Goal: Navigation & Orientation: Find specific page/section

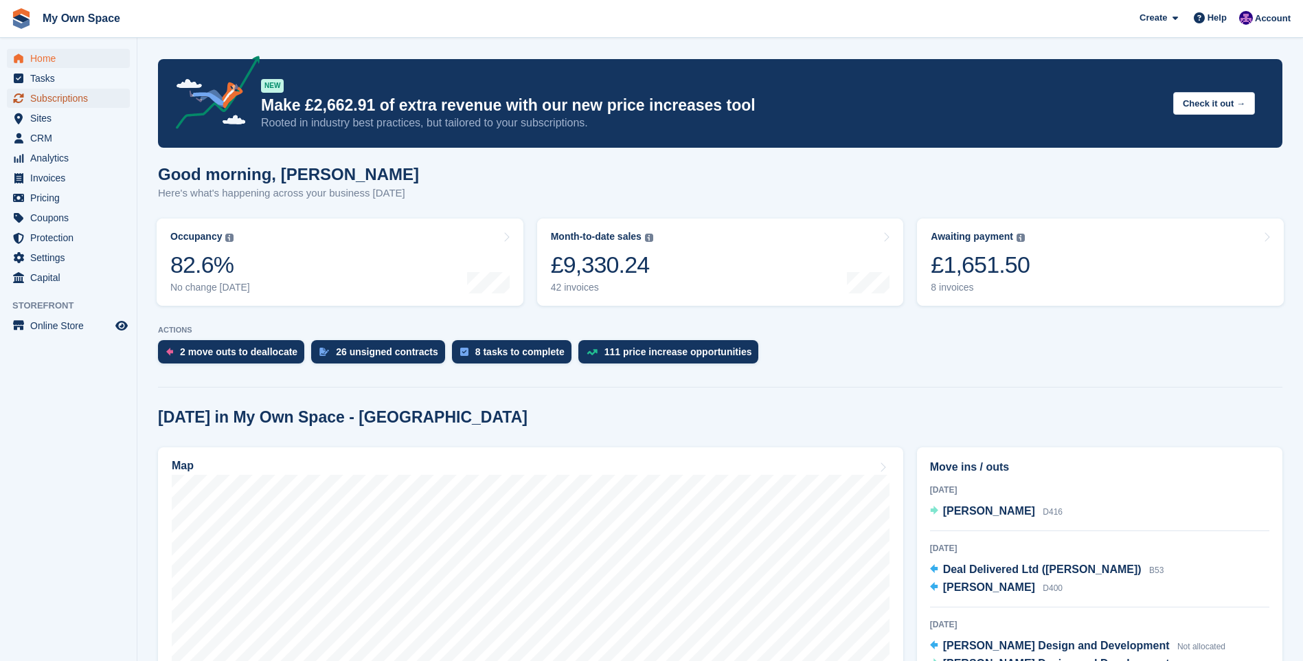
click at [50, 95] on span "Subscriptions" at bounding box center [71, 98] width 82 height 19
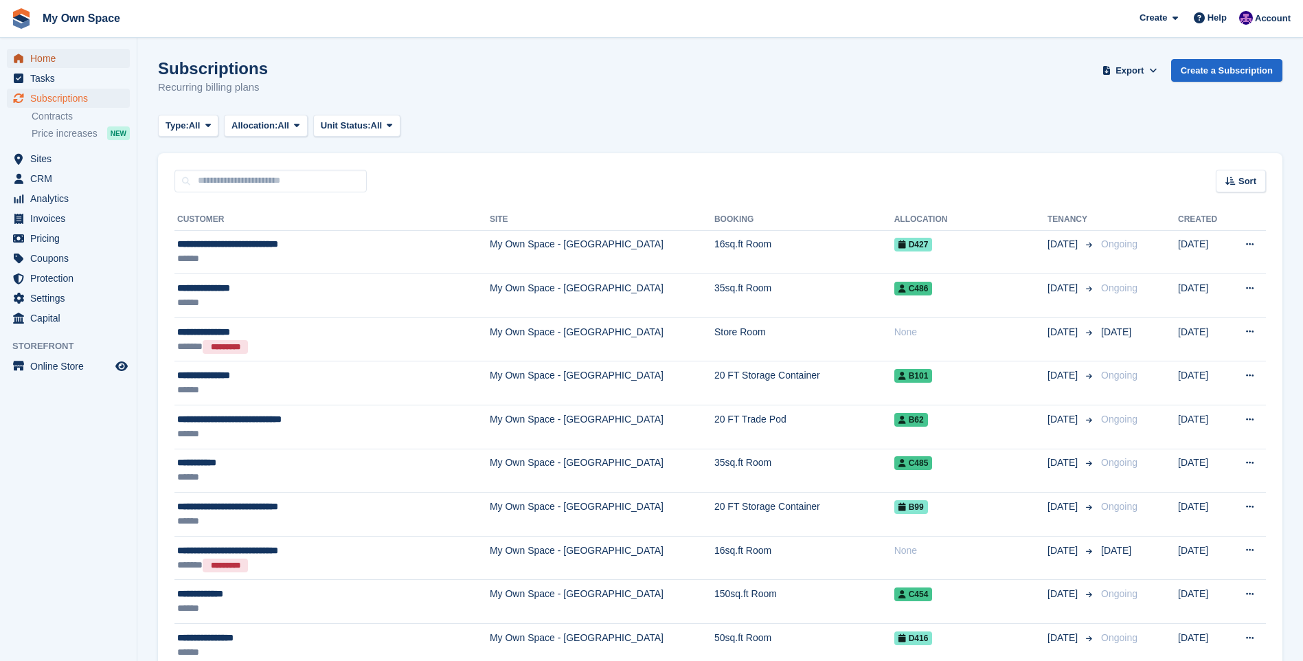
click at [45, 52] on span "Home" at bounding box center [71, 58] width 82 height 19
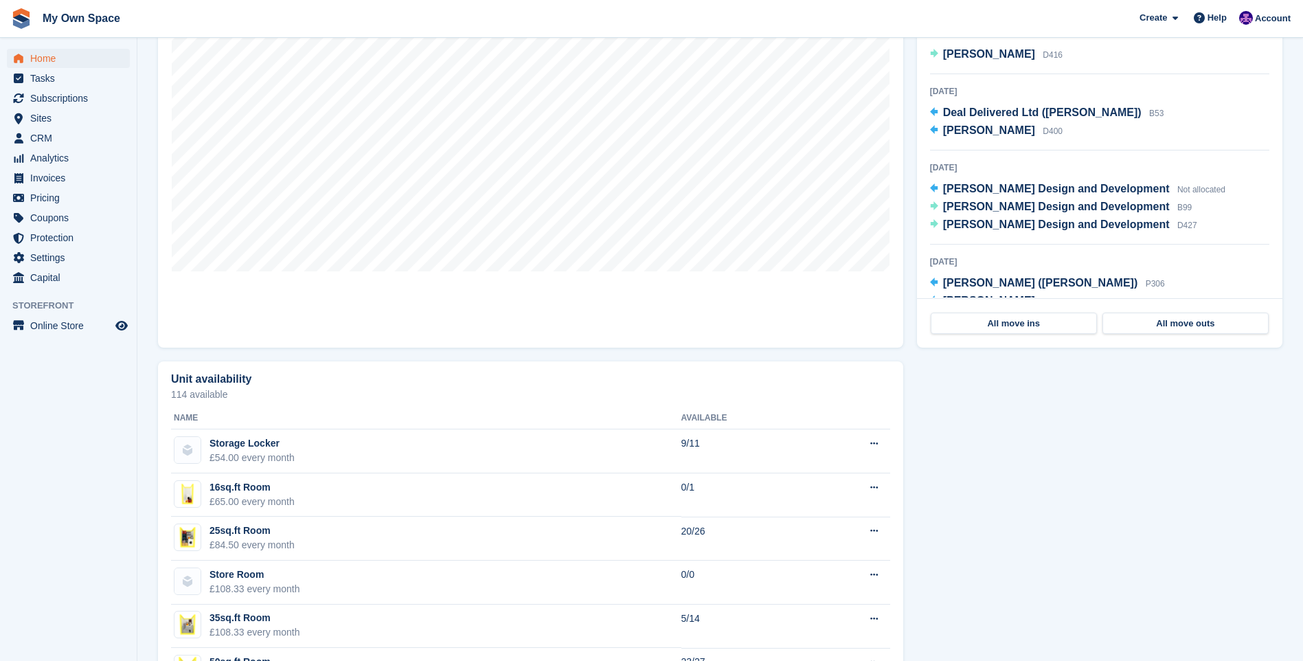
scroll to position [481, 0]
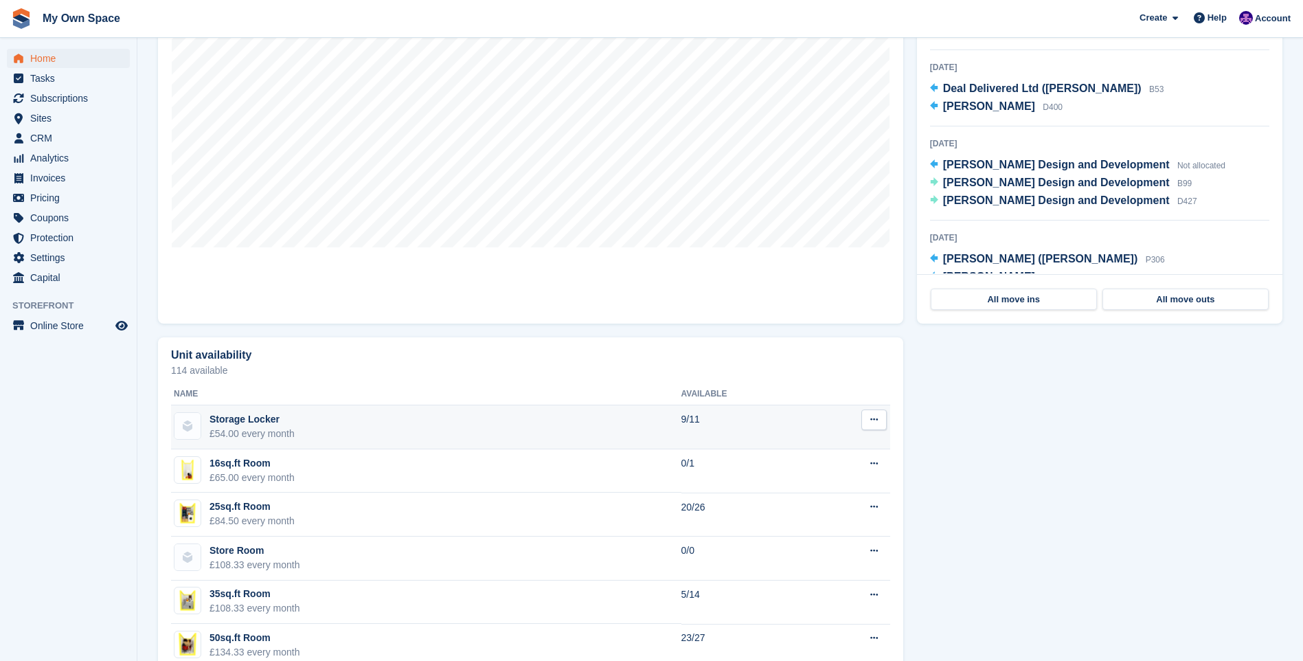
click at [240, 428] on div "£54.00 every month" at bounding box center [251, 433] width 85 height 14
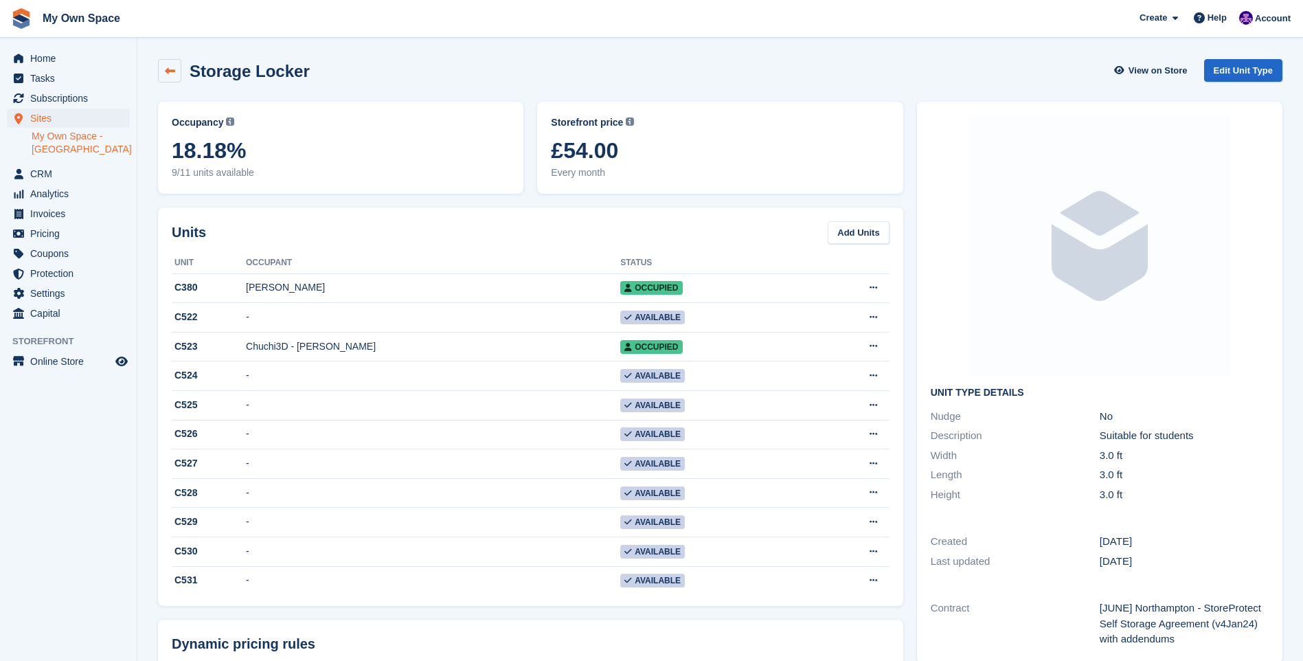
click at [166, 72] on icon at bounding box center [170, 71] width 10 height 10
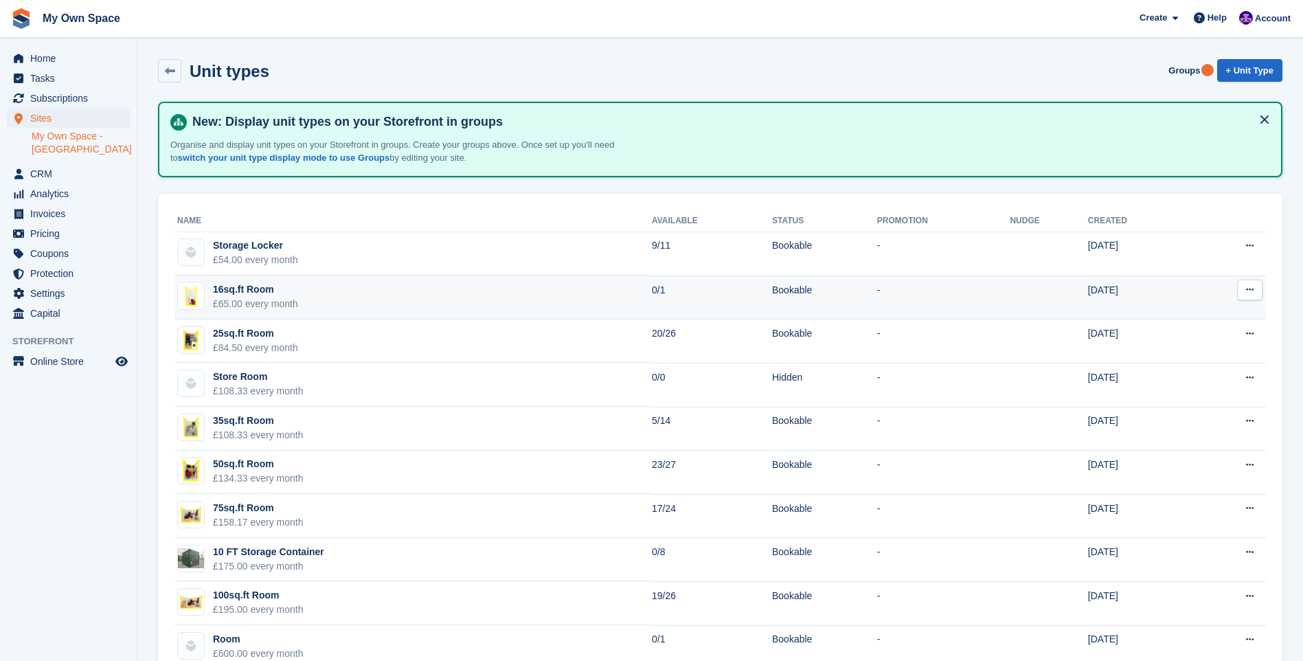
click at [251, 289] on div "16sq.ft Room" at bounding box center [255, 289] width 85 height 14
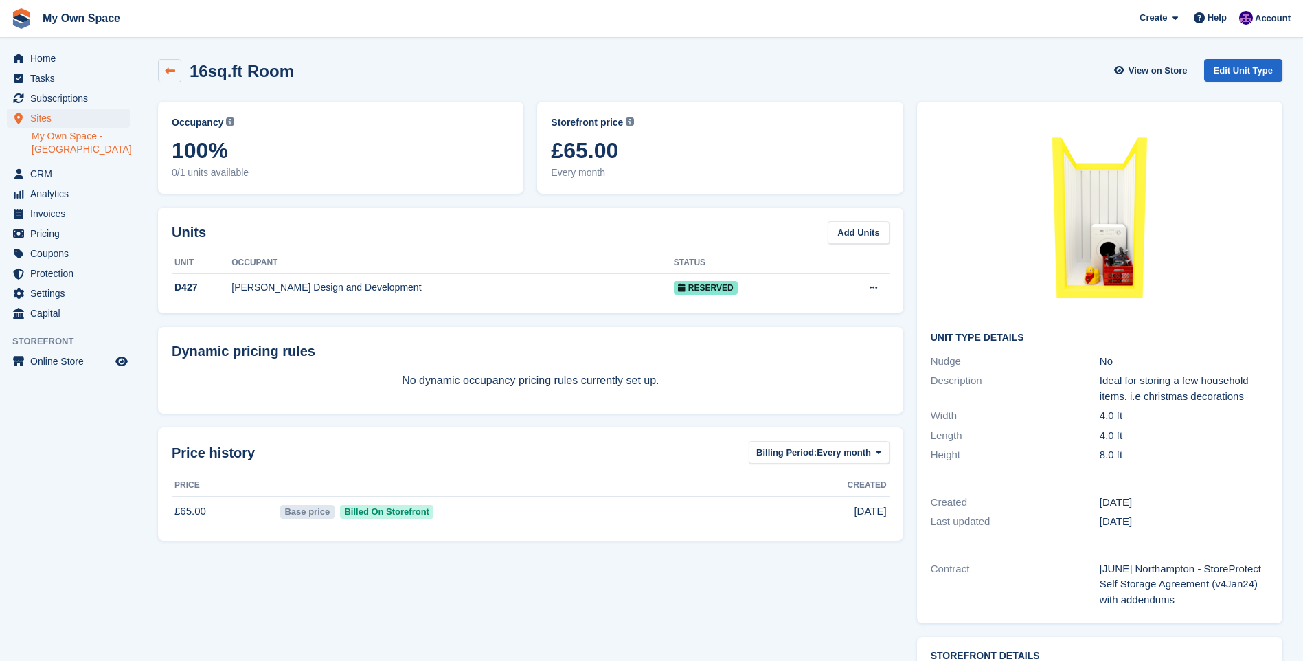
click at [171, 71] on icon at bounding box center [170, 71] width 10 height 10
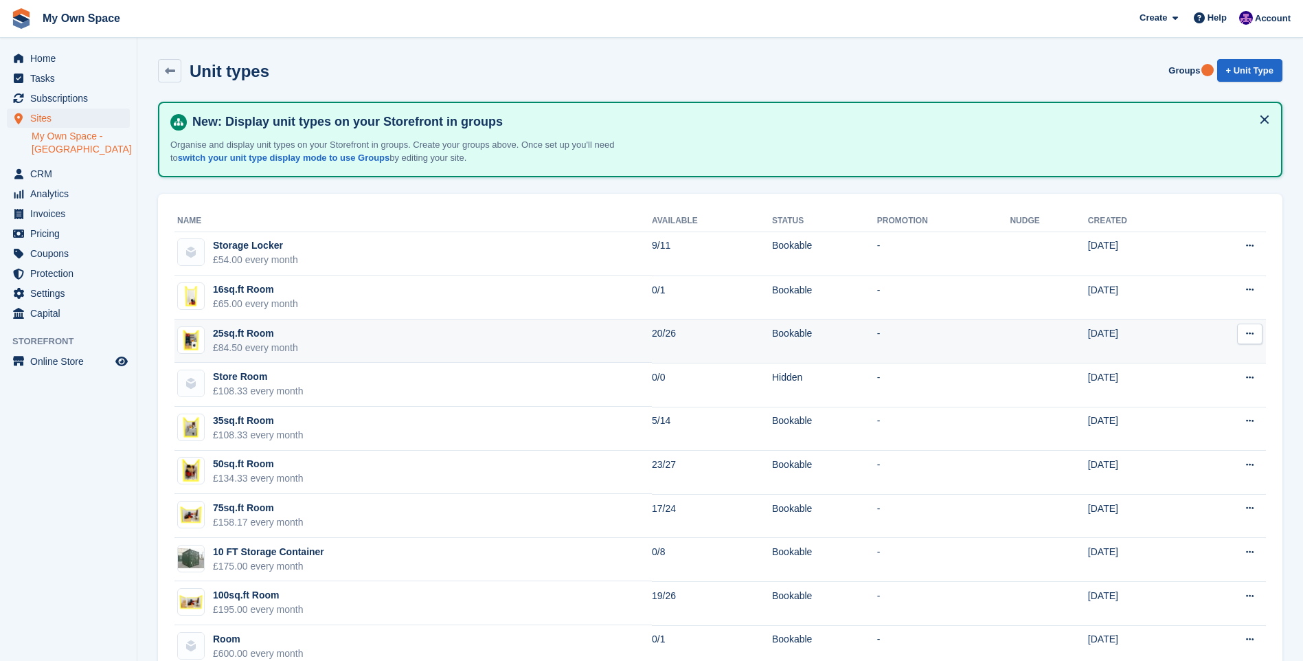
click at [306, 331] on td "25sq.ft Room £84.50 every month" at bounding box center [412, 341] width 477 height 44
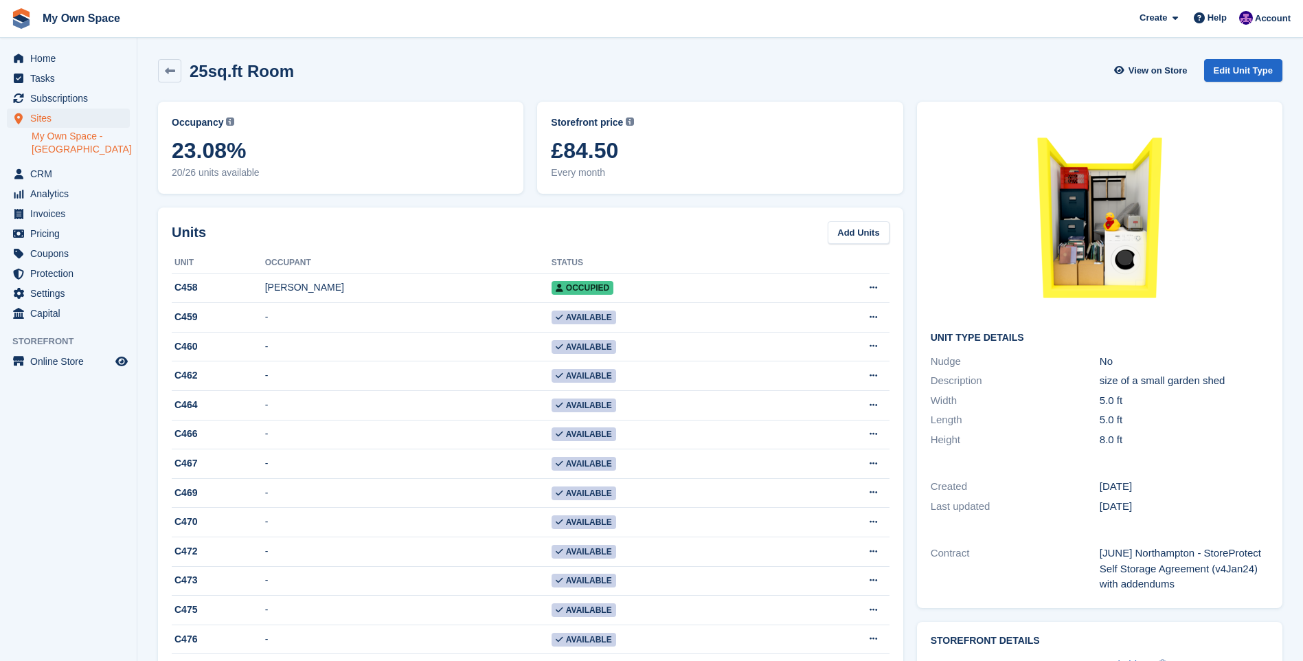
drag, startPoint x: 89, startPoint y: 496, endPoint x: 14, endPoint y: 277, distance: 230.9
click at [87, 492] on aside "Home Tasks Subscriptions Subscriptions Subscriptions Contracts Price increases …" at bounding box center [68, 334] width 137 height 592
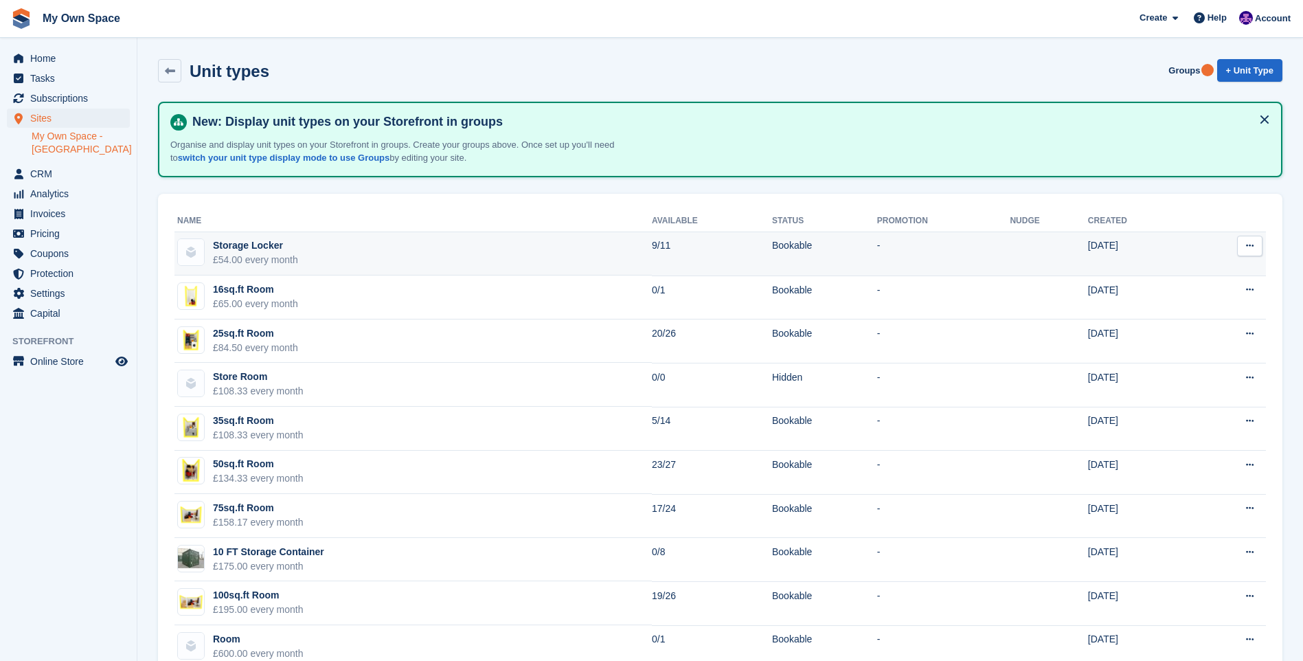
click at [244, 253] on div "£54.00 every month" at bounding box center [255, 260] width 85 height 14
click at [237, 242] on div "Storage Locker" at bounding box center [255, 245] width 85 height 14
drag, startPoint x: 237, startPoint y: 242, endPoint x: 270, endPoint y: 245, distance: 33.1
click at [270, 245] on div "Storage Locker" at bounding box center [255, 245] width 85 height 14
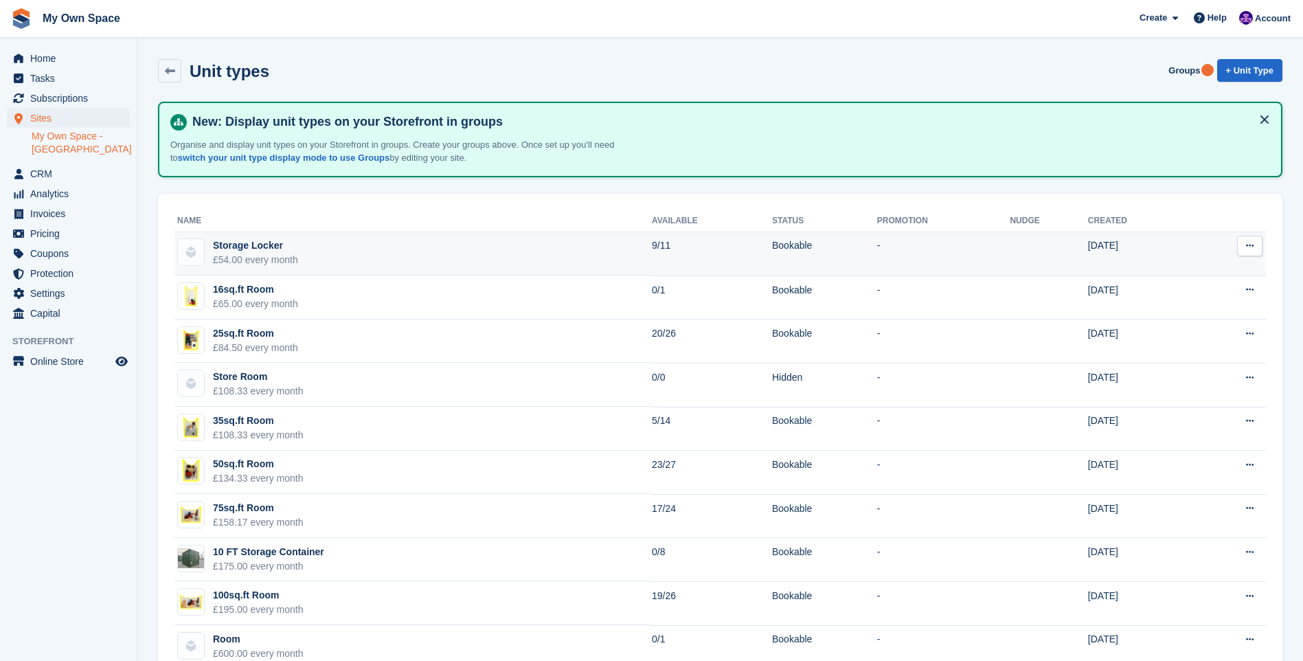
click at [270, 244] on div "Storage Locker" at bounding box center [255, 245] width 85 height 14
drag, startPoint x: 270, startPoint y: 244, endPoint x: 240, endPoint y: 251, distance: 30.2
click at [240, 251] on div "Storage Locker" at bounding box center [255, 245] width 85 height 14
drag, startPoint x: 240, startPoint y: 251, endPoint x: 183, endPoint y: 260, distance: 57.8
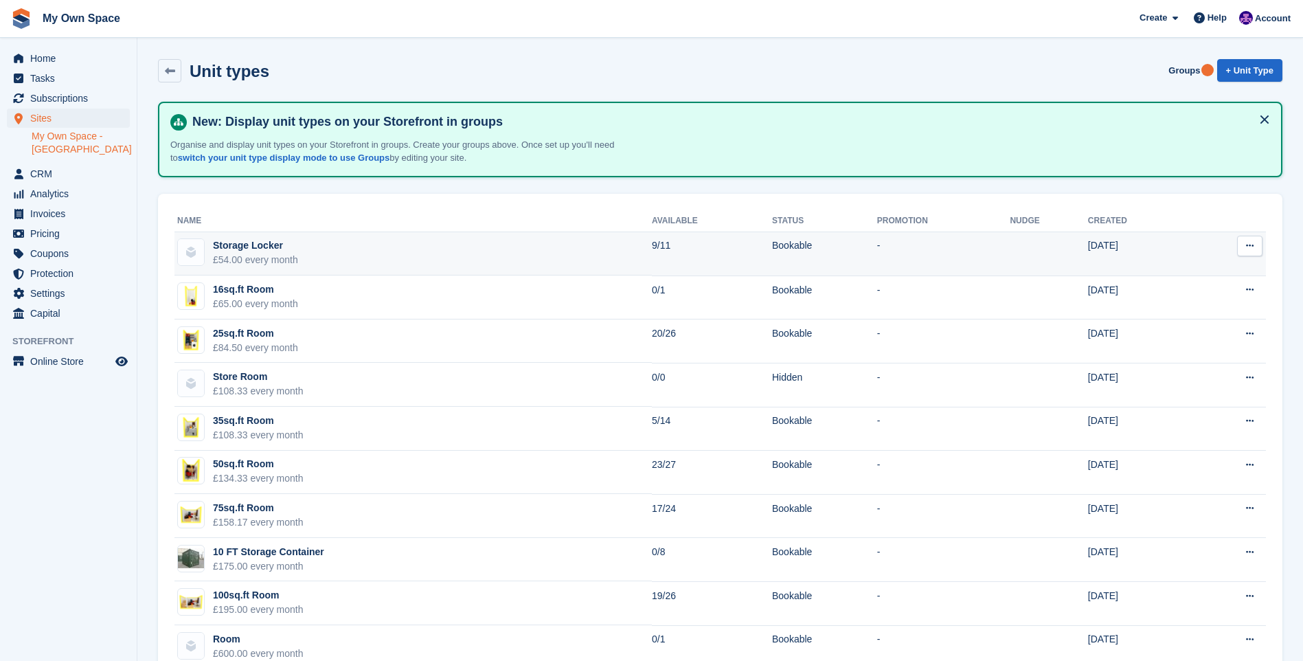
click at [183, 260] on img at bounding box center [191, 252] width 26 height 26
drag, startPoint x: 183, startPoint y: 260, endPoint x: 194, endPoint y: 262, distance: 10.5
click at [194, 262] on img at bounding box center [191, 252] width 26 height 26
click at [711, 245] on td "9/11" at bounding box center [712, 253] width 120 height 44
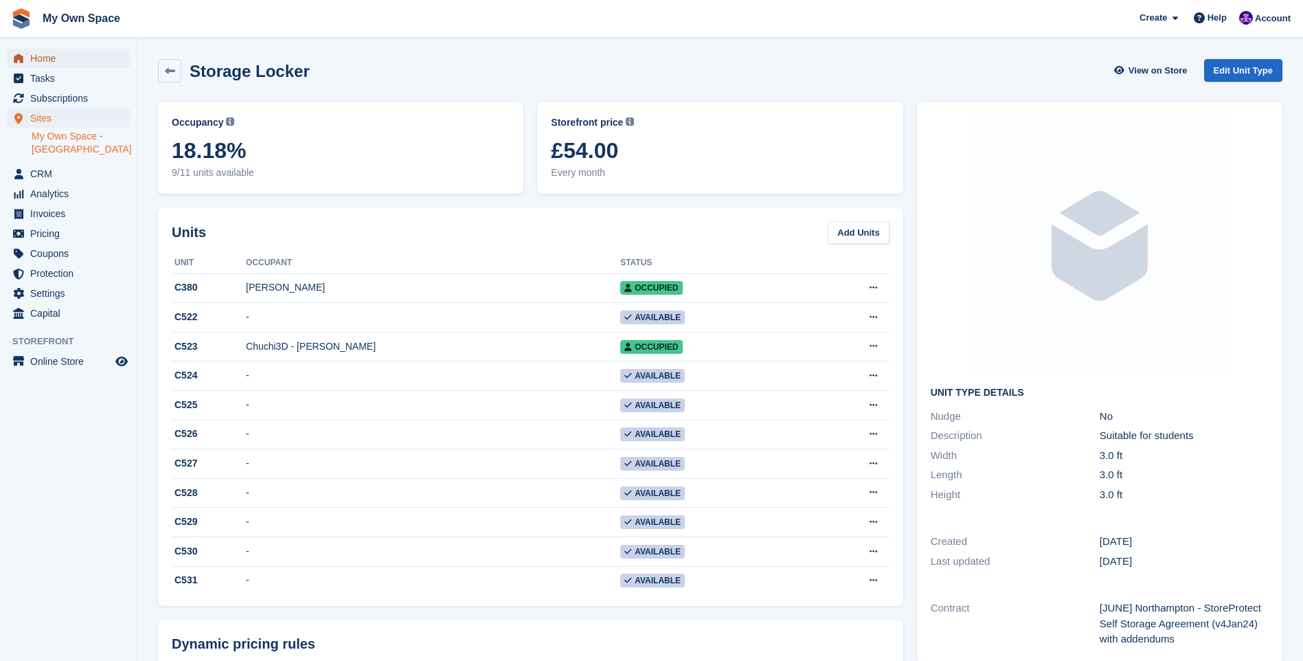
click at [60, 58] on span "Home" at bounding box center [71, 58] width 82 height 19
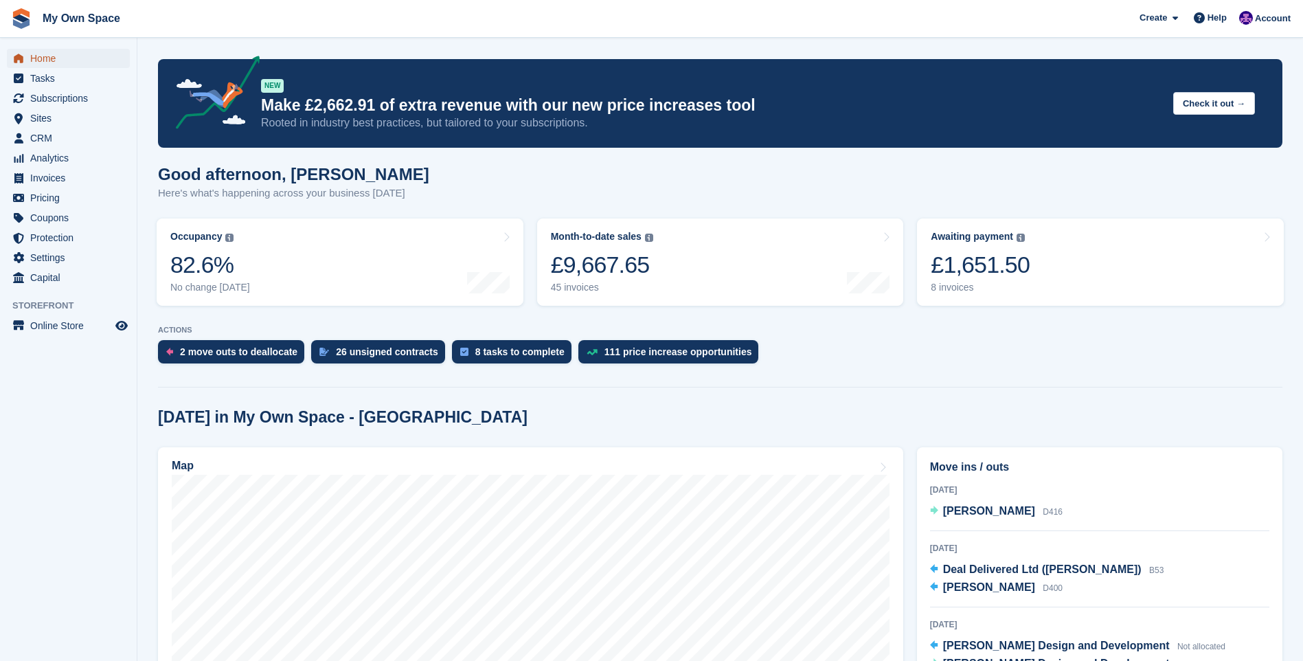
click at [65, 58] on span "Home" at bounding box center [71, 58] width 82 height 19
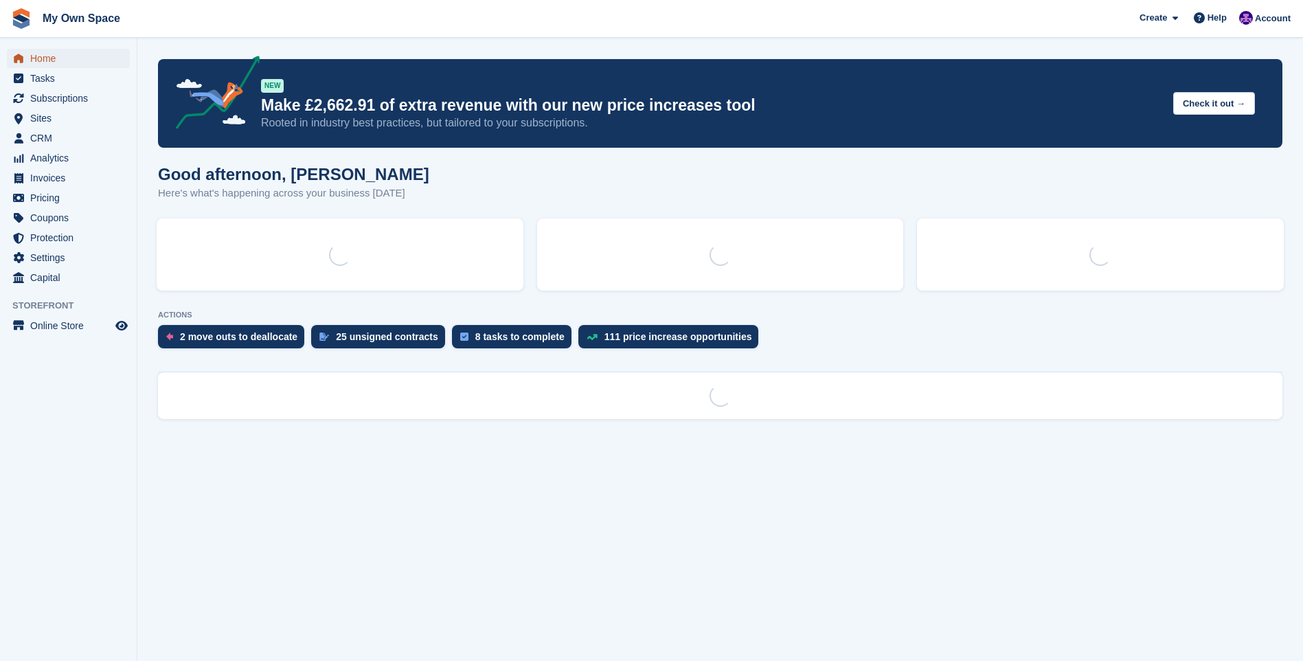
click at [65, 58] on span "Home" at bounding box center [71, 58] width 82 height 19
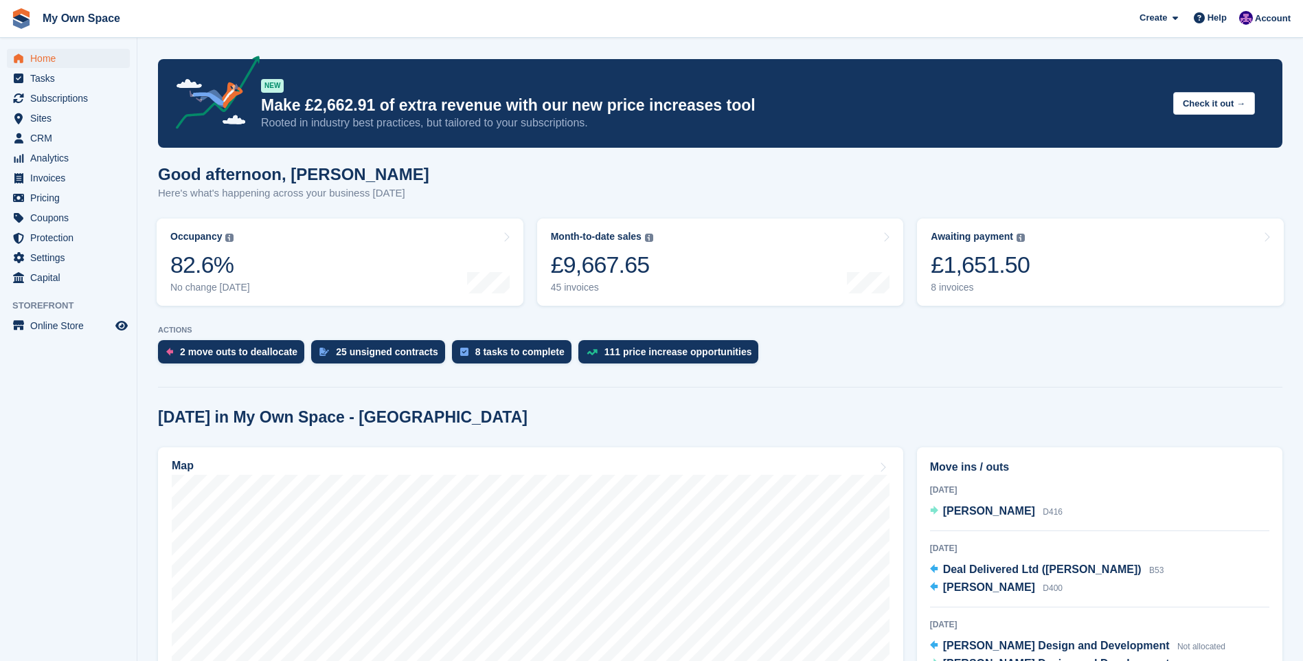
scroll to position [137, 0]
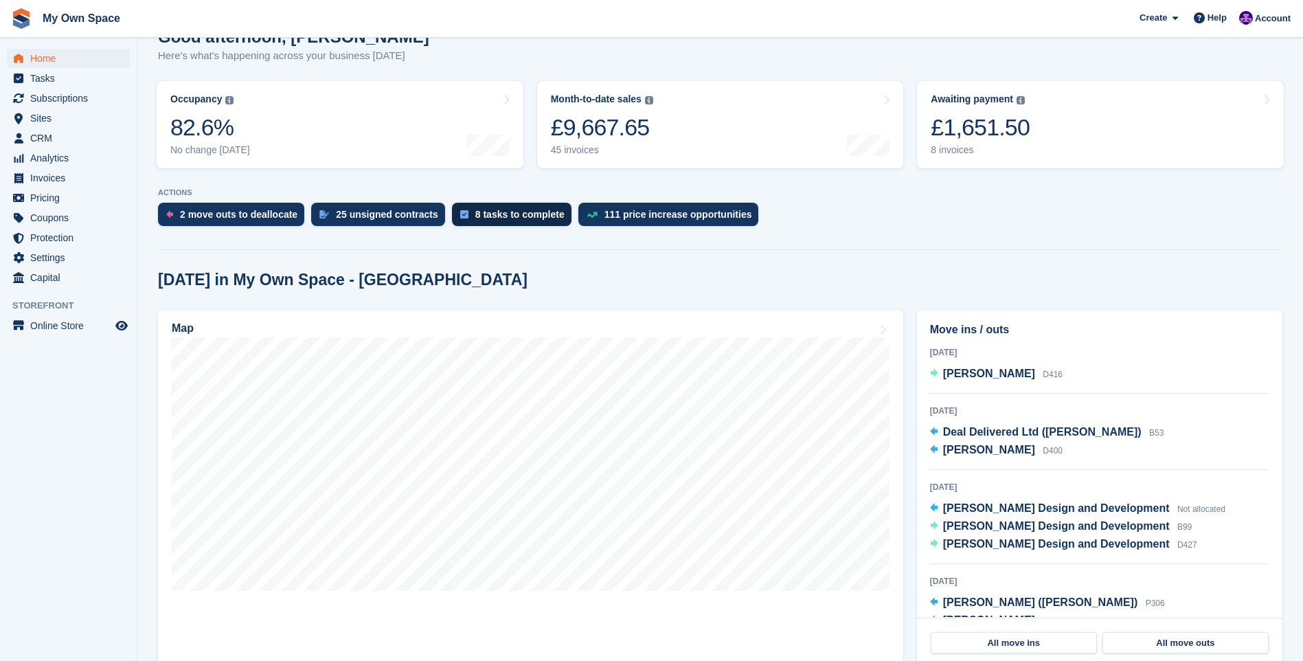
click at [475, 212] on div "8 tasks to complete" at bounding box center [519, 214] width 89 height 11
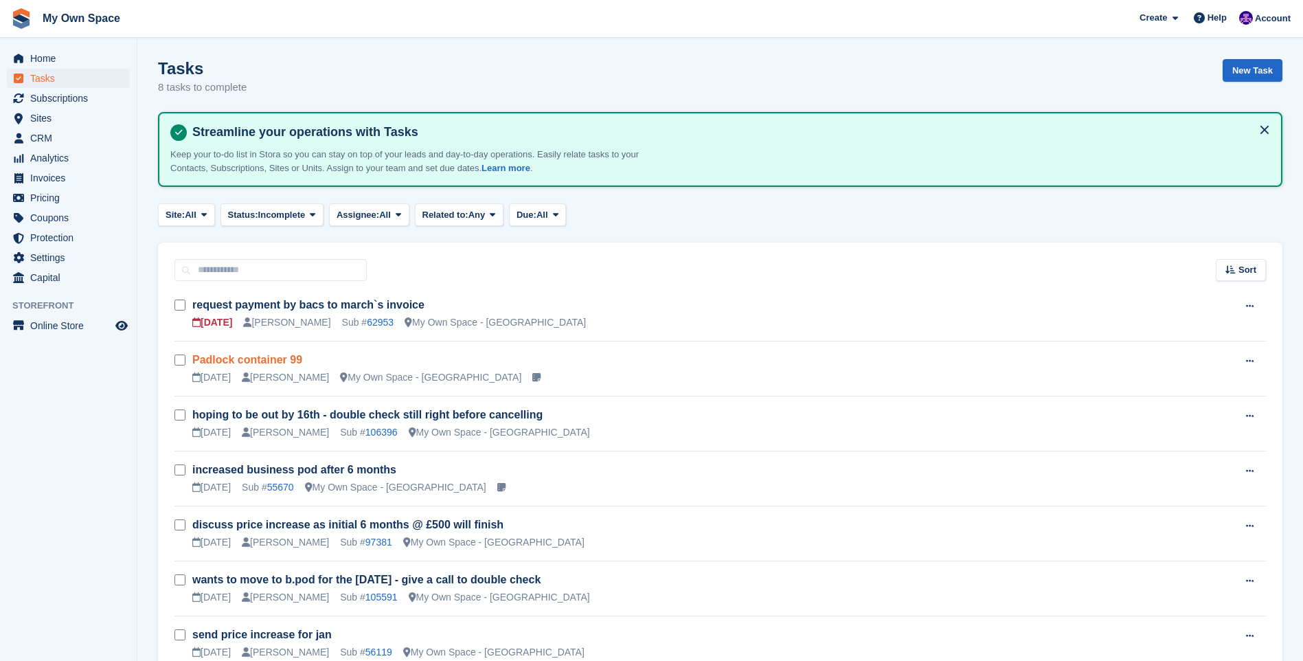
click at [227, 360] on link "Padlock container 99" at bounding box center [247, 360] width 110 height 12
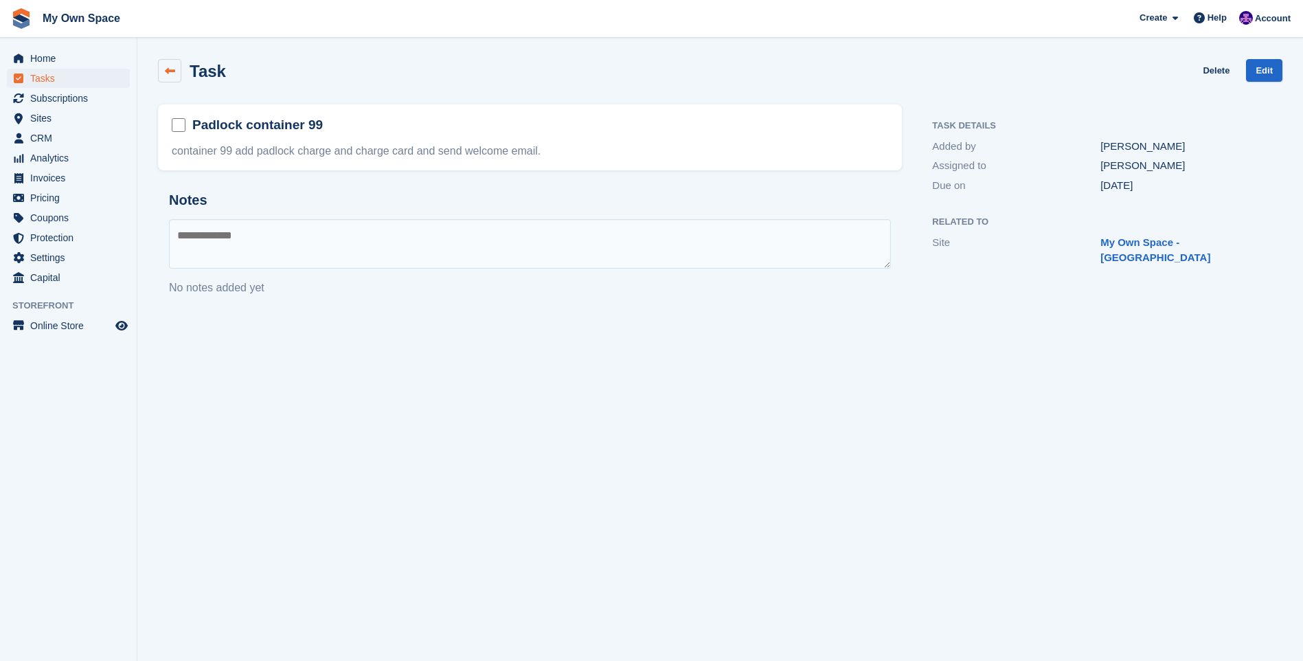
click at [175, 65] on link at bounding box center [169, 70] width 23 height 23
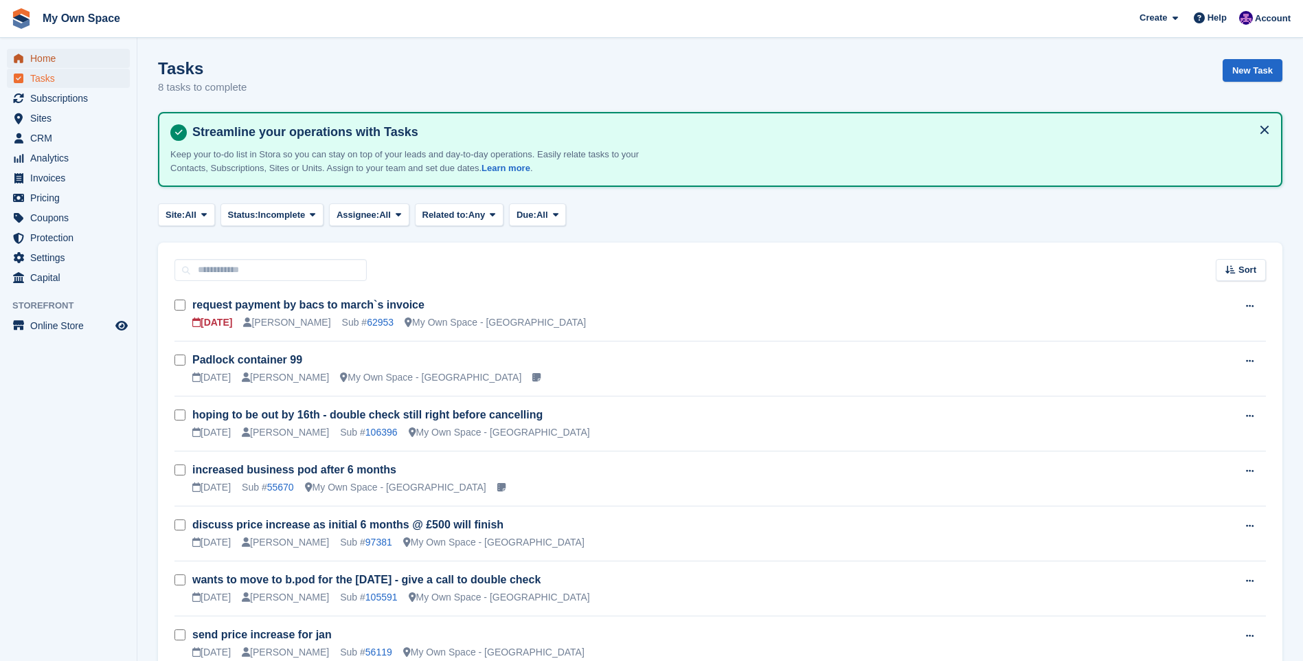
click at [64, 57] on span "Home" at bounding box center [71, 58] width 82 height 19
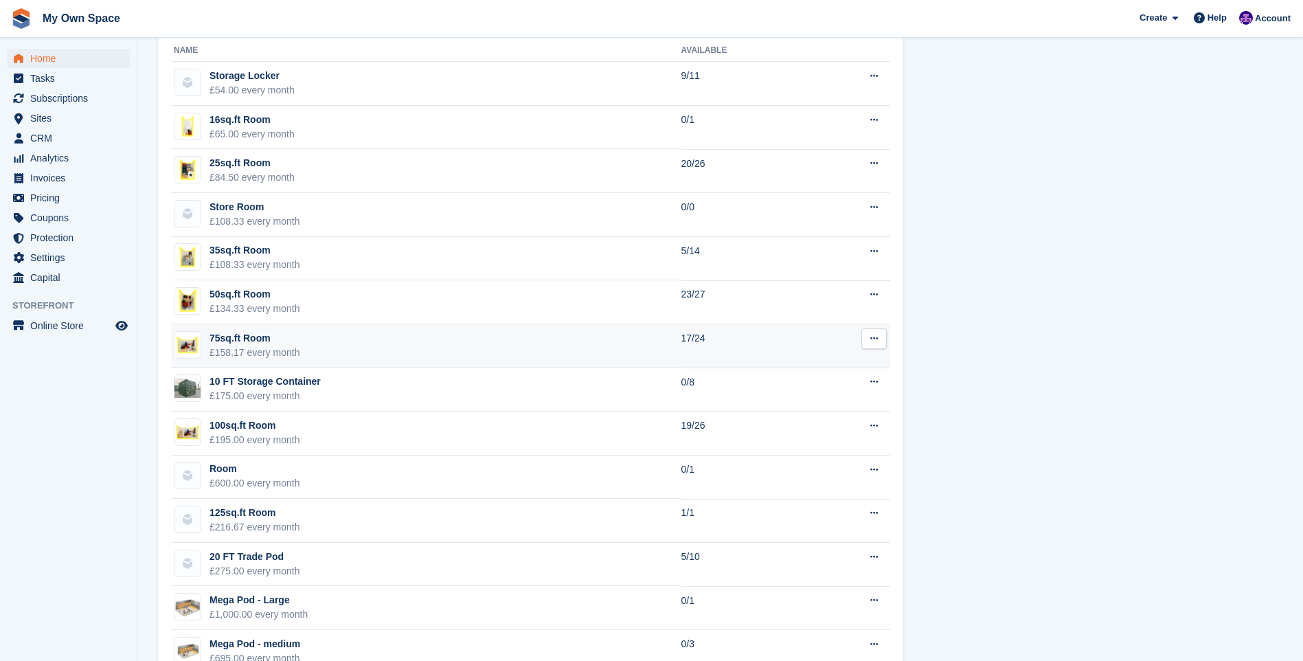
scroll to position [1030, 0]
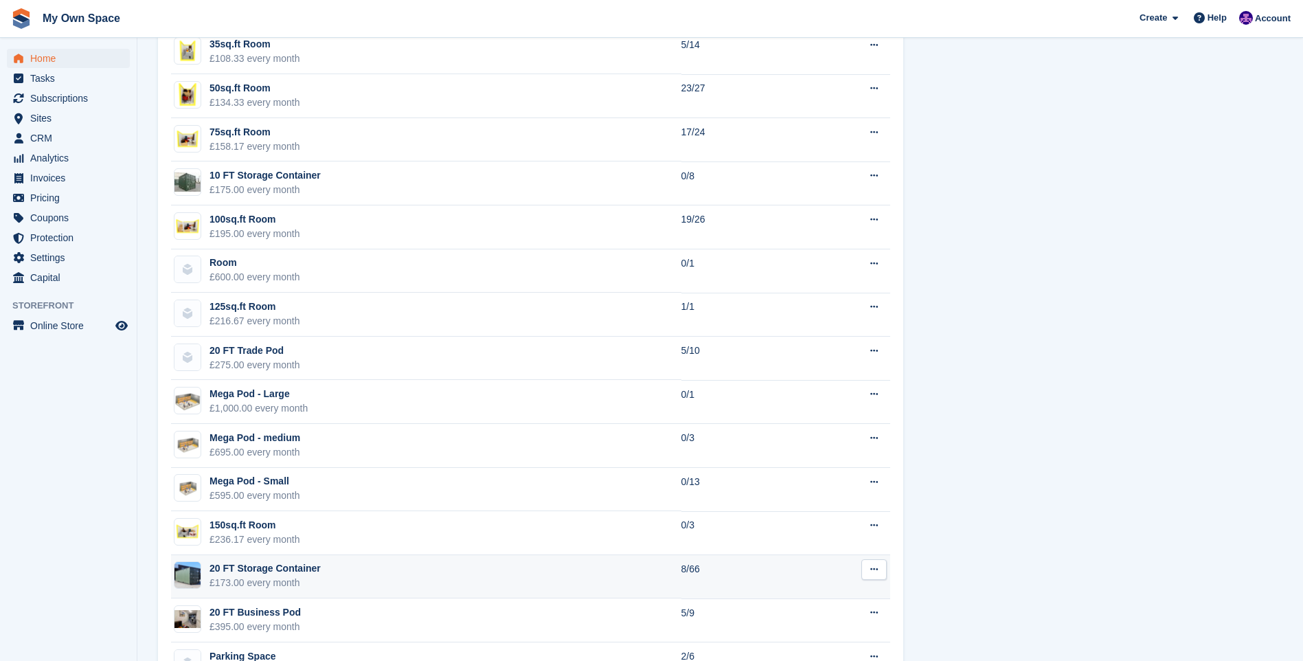
click at [262, 572] on div "20 FT Storage Container" at bounding box center [264, 568] width 111 height 14
click at [264, 568] on div "20 FT Storage Container" at bounding box center [264, 568] width 111 height 14
click at [263, 568] on div "20 FT Storage Container" at bounding box center [264, 568] width 111 height 14
click at [193, 574] on img at bounding box center [187, 575] width 26 height 26
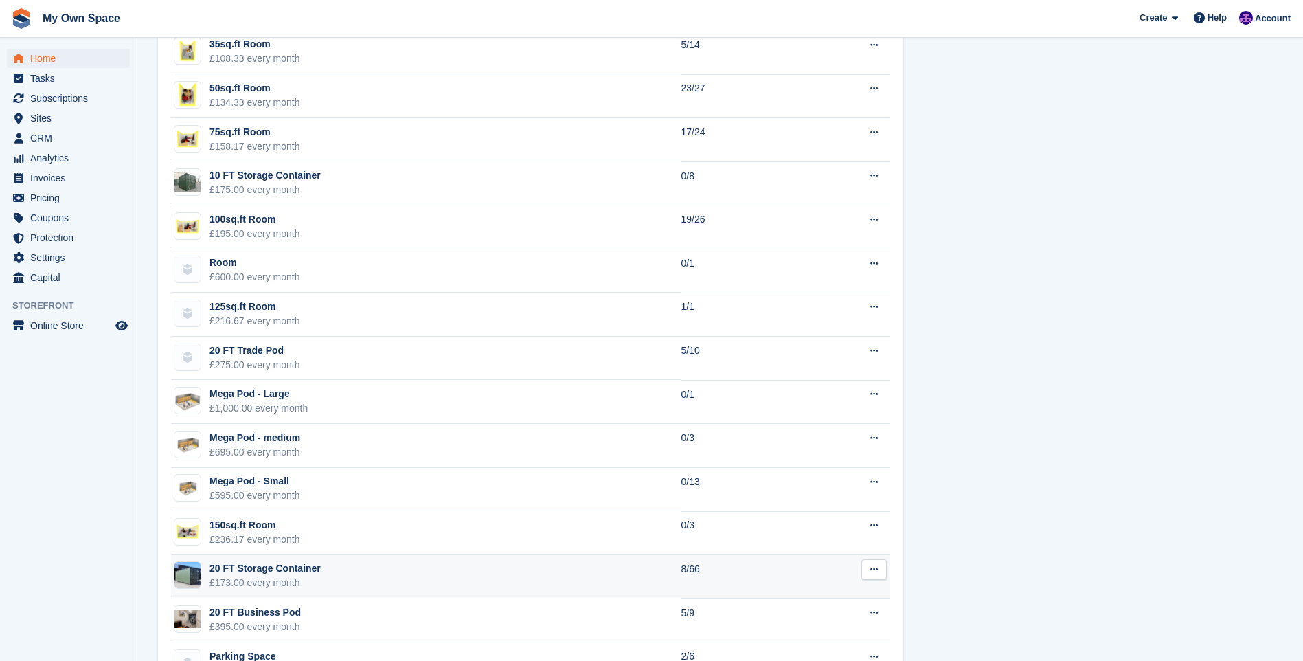
click at [193, 574] on img at bounding box center [187, 575] width 26 height 26
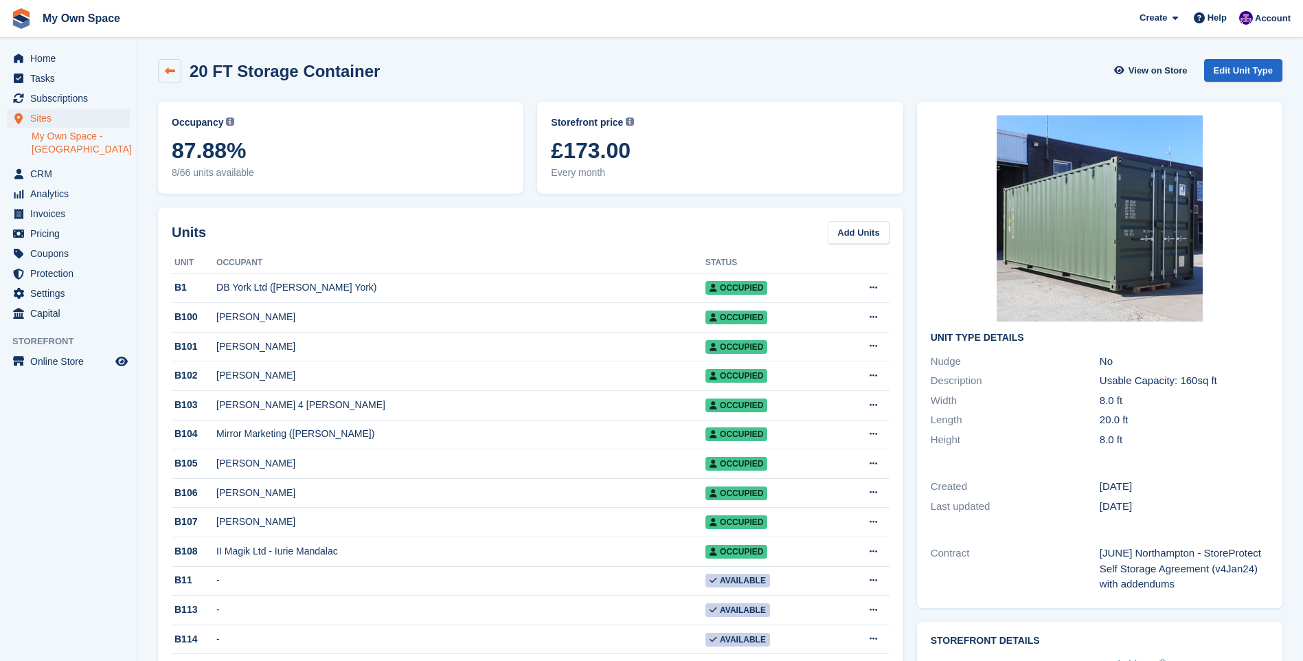
click at [174, 68] on icon at bounding box center [170, 71] width 10 height 10
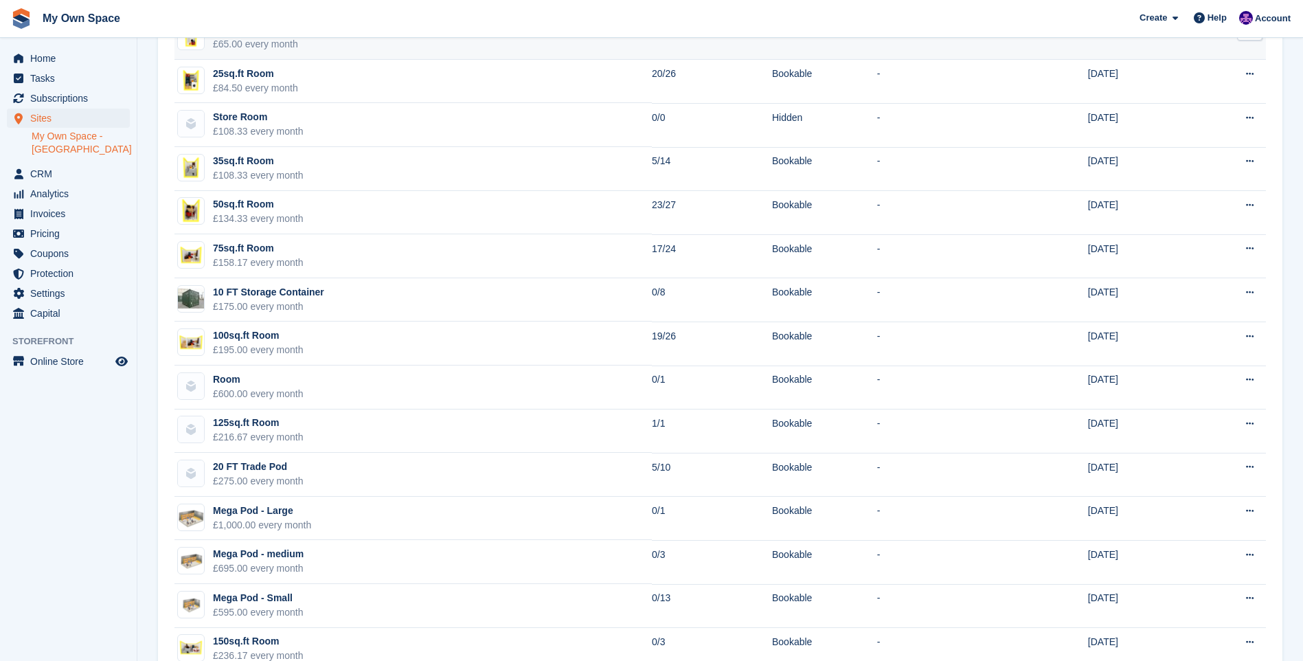
scroll to position [343, 0]
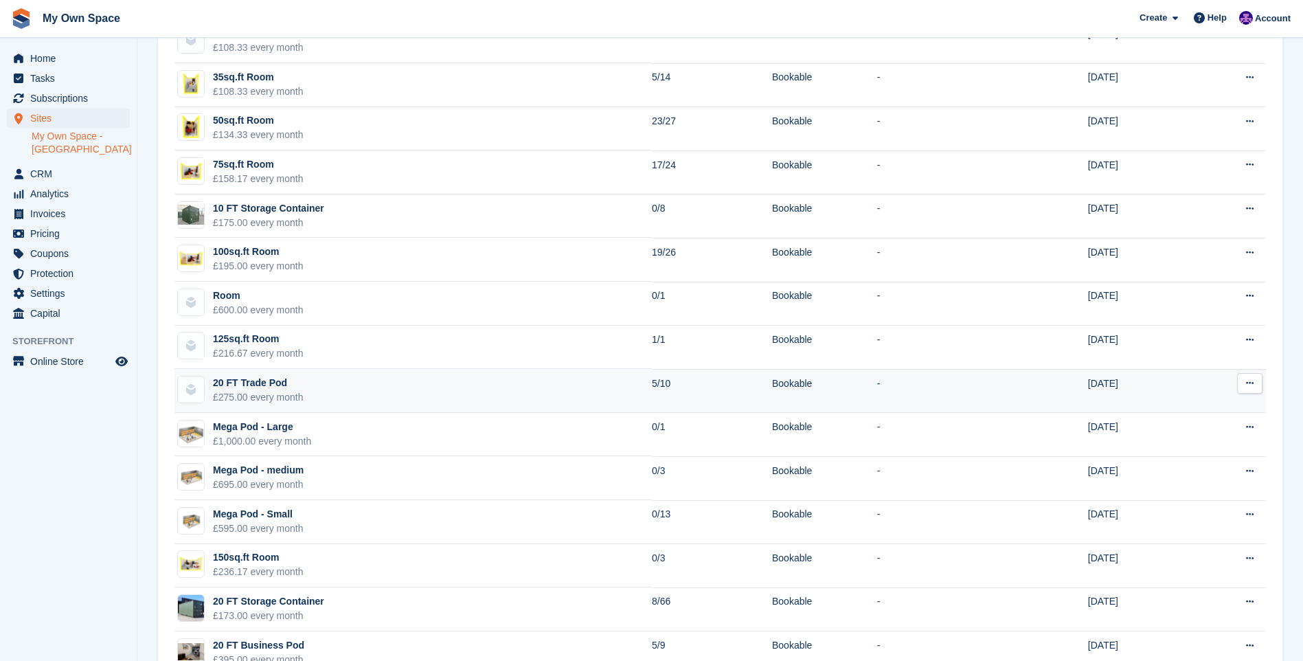
click at [255, 386] on div "20 FT Trade Pod" at bounding box center [258, 383] width 91 height 14
drag, startPoint x: 255, startPoint y: 386, endPoint x: 207, endPoint y: 396, distance: 49.0
click at [207, 396] on td "20 FT Trade Pod £275.00 every month" at bounding box center [412, 391] width 477 height 44
click at [204, 396] on div at bounding box center [190, 389] width 27 height 27
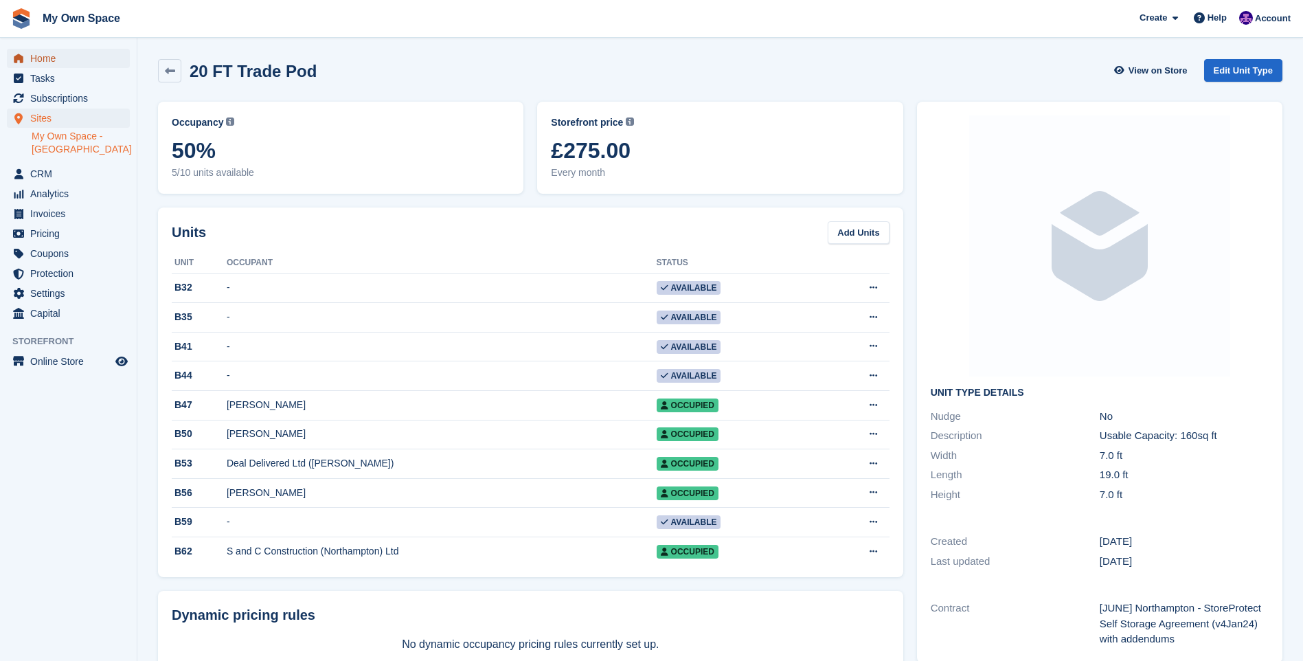
click at [52, 54] on span "Home" at bounding box center [71, 58] width 82 height 19
